Goal: Task Accomplishment & Management: Use online tool/utility

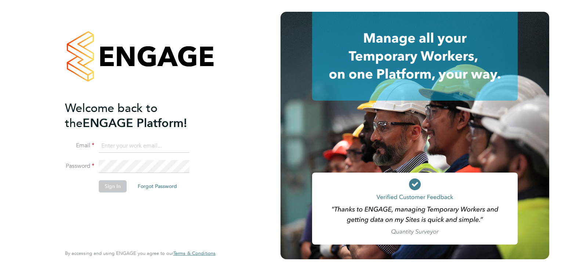
type input "margaret.goddard@torus.co.uk"
click at [111, 188] on button "Sign In" at bounding box center [113, 186] width 28 height 12
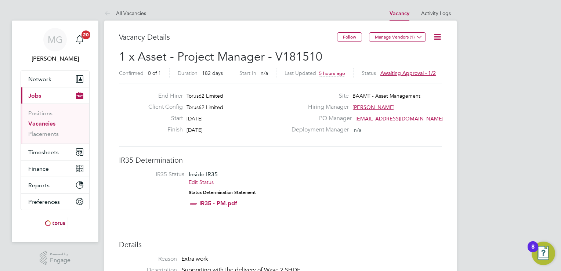
click at [355, 171] on li "IR35 Status Inside IR35 Edit Status Status Determination Statement IR35 - PM.pdf" at bounding box center [280, 191] width 309 height 40
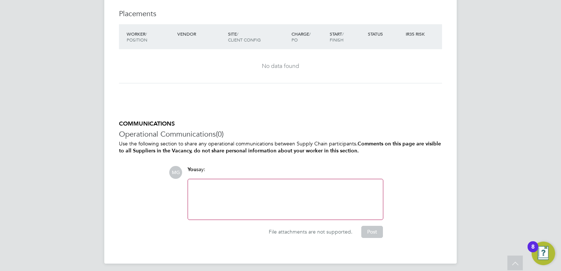
scroll to position [627, 0]
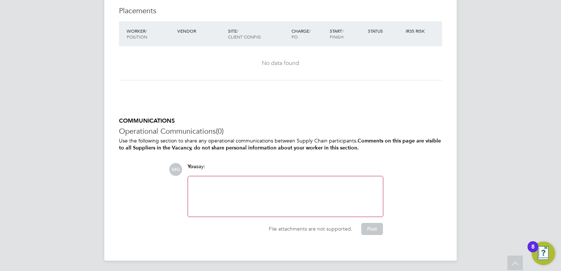
click at [198, 183] on div at bounding box center [285, 197] width 186 height 32
click at [368, 126] on h3 "Operational Communications (0)" at bounding box center [280, 131] width 323 height 10
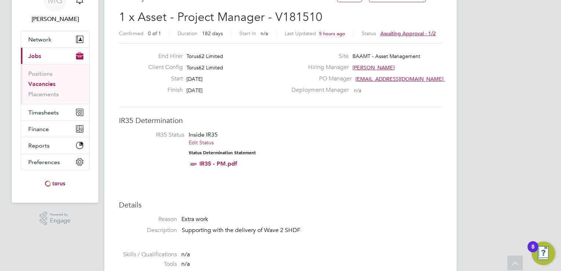
scroll to position [25, 0]
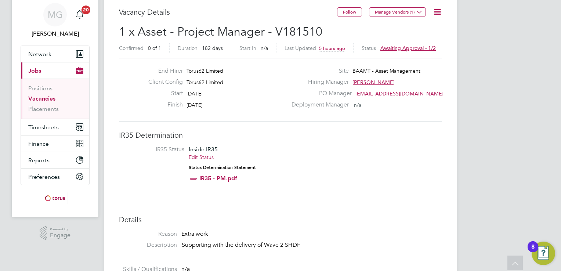
click at [394, 49] on span "Awaiting approval - 1/2" at bounding box center [408, 48] width 55 height 7
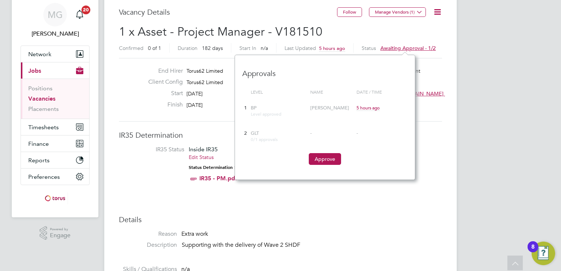
scroll to position [125, 180]
click at [327, 159] on button "Approve" at bounding box center [325, 159] width 32 height 12
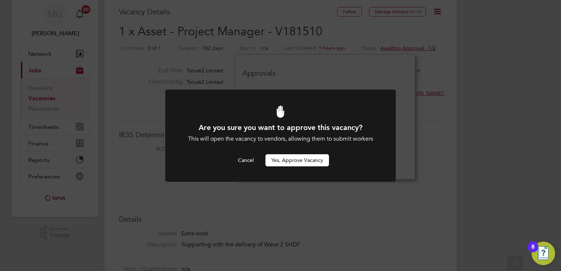
click at [306, 161] on button "Yes, Approve Vacancy" at bounding box center [298, 160] width 64 height 12
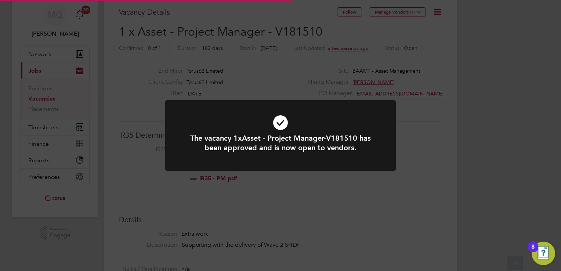
scroll to position [22, 51]
